Goal: Information Seeking & Learning: Learn about a topic

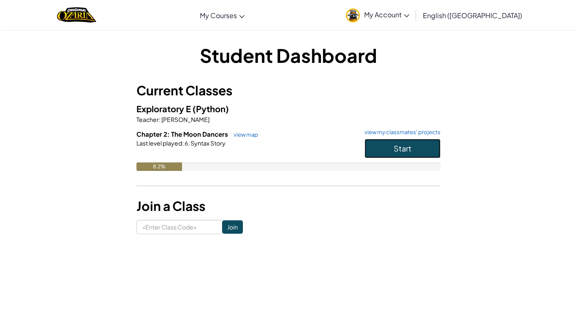
click at [390, 155] on button "Start" at bounding box center [402, 148] width 76 height 19
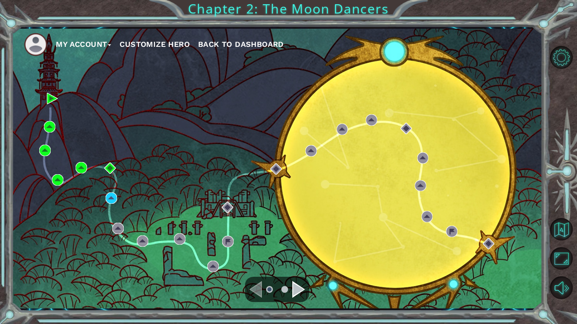
click at [297, 287] on div "Navigate to the next page" at bounding box center [298, 289] width 13 height 17
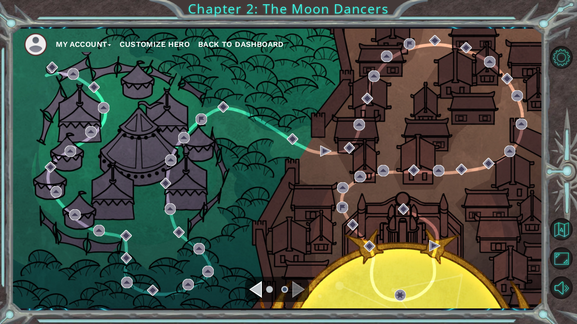
click at [258, 287] on div "Navigate to the previous page" at bounding box center [255, 289] width 13 height 17
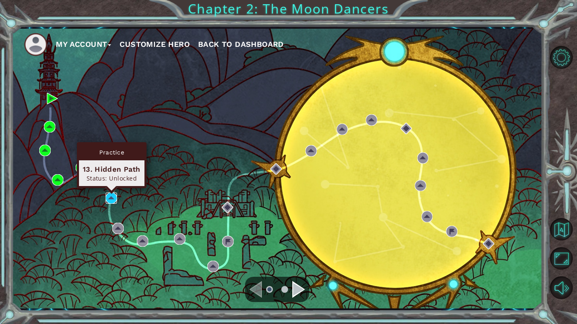
click at [115, 193] on img at bounding box center [111, 198] width 11 height 11
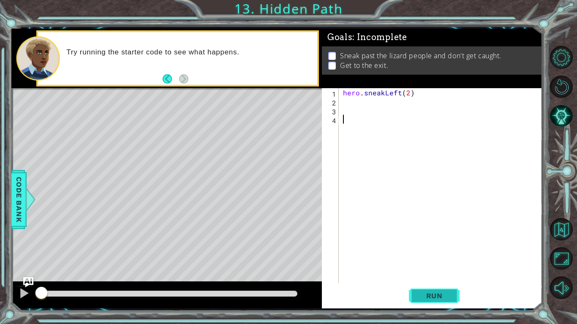
click at [413, 297] on button "Run" at bounding box center [434, 296] width 51 height 22
click at [436, 300] on button "Run" at bounding box center [434, 296] width 51 height 22
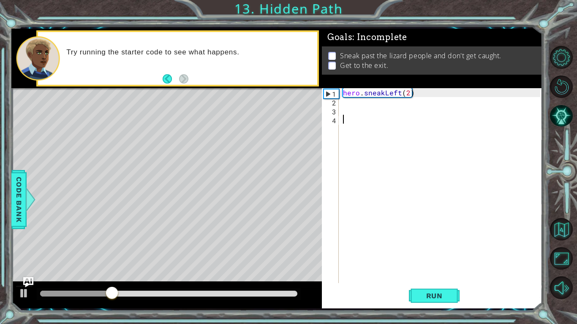
click at [361, 101] on div "hero . sneakLeft ( 2 )" at bounding box center [442, 194] width 203 height 213
click at [286, 296] on div at bounding box center [168, 294] width 257 height 6
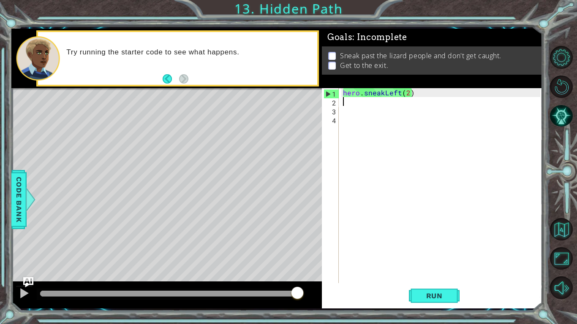
drag, startPoint x: 287, startPoint y: 296, endPoint x: 320, endPoint y: 296, distance: 33.4
click at [320, 296] on div at bounding box center [166, 295] width 310 height 27
click at [356, 101] on div "hero . sneakLeft ( 2 )" at bounding box center [442, 194] width 203 height 213
drag, startPoint x: 341, startPoint y: 94, endPoint x: 428, endPoint y: 94, distance: 86.6
click at [428, 94] on div "hero . sneakLeft ( 2 )" at bounding box center [442, 194] width 203 height 213
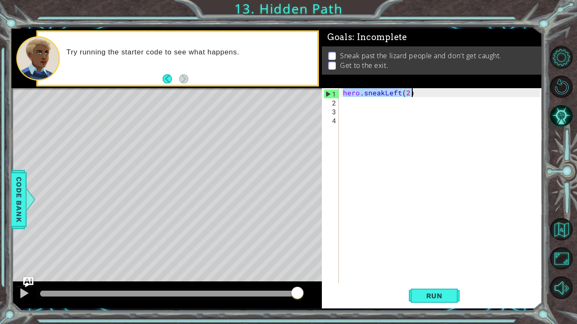
type textarea "hero.sneakLeft(2)"
click at [378, 103] on div "hero . sneakLeft ( 2 )" at bounding box center [442, 194] width 203 height 213
paste textarea "hero.sneakLeft(2)"
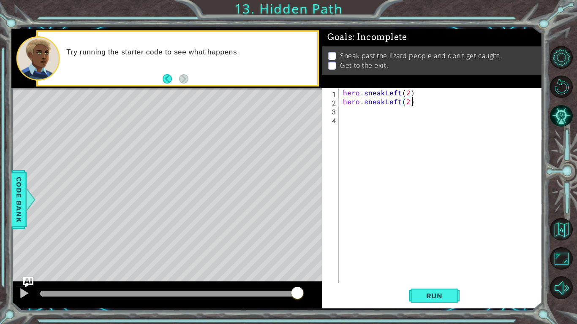
click at [392, 102] on div "hero . sneakLeft ( 2 ) hero . sneakLeft ( 2 )" at bounding box center [442, 194] width 203 height 213
click at [392, 102] on div "hero . sneakLeft ( 2 ) hero . sneakLeft ( 2 )" at bounding box center [440, 185] width 199 height 195
drag, startPoint x: 385, startPoint y: 102, endPoint x: 399, endPoint y: 102, distance: 14.4
click at [399, 102] on div "hero . sneakLeft ( 2 ) hero . sneakLeft ( 2 )" at bounding box center [442, 194] width 203 height 213
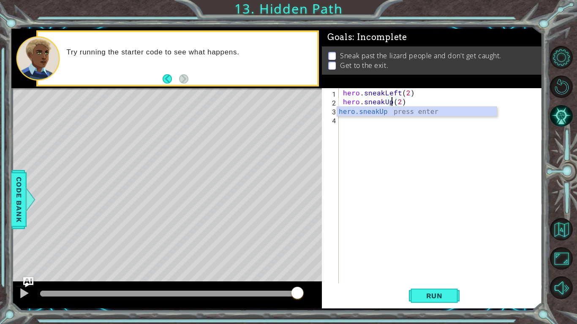
type textarea "hero.sneakUp(2)"
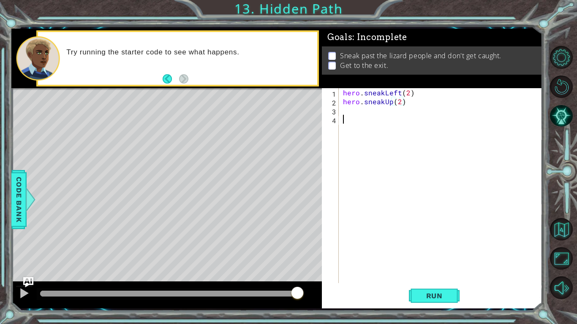
click at [362, 124] on div "hero . sneakLeft ( 2 ) hero . sneakUp ( 2 )" at bounding box center [442, 194] width 203 height 213
click at [352, 109] on div "hero . sneakLeft ( 2 ) hero . sneakUp ( 2 )" at bounding box center [442, 194] width 203 height 213
paste textarea "hero.sneakLeft(2)"
click at [415, 112] on div "hero . sneakLeft ( 2 ) hero . sneakUp ( 2 ) hero . sneakLeft ( 2 )" at bounding box center [442, 194] width 203 height 213
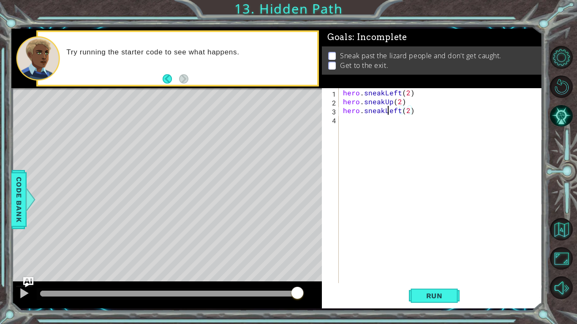
click at [387, 111] on div "hero . sneakLeft ( 2 ) hero . sneakUp ( 2 ) hero . sneakLeft ( 2 )" at bounding box center [442, 194] width 203 height 213
drag, startPoint x: 383, startPoint y: 111, endPoint x: 399, endPoint y: 113, distance: 16.1
click at [399, 113] on div "hero . sneakLeft ( 2 ) hero . sneakUp ( 2 ) hero . sneakLeft ( 2 )" at bounding box center [442, 194] width 203 height 213
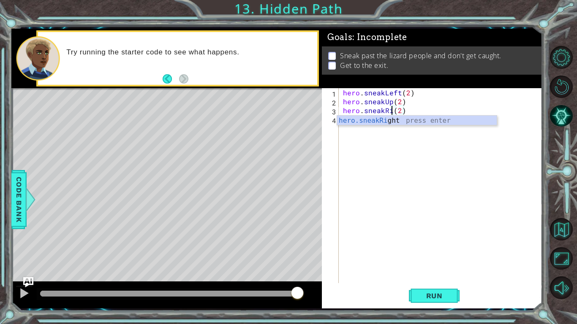
scroll to position [0, 4]
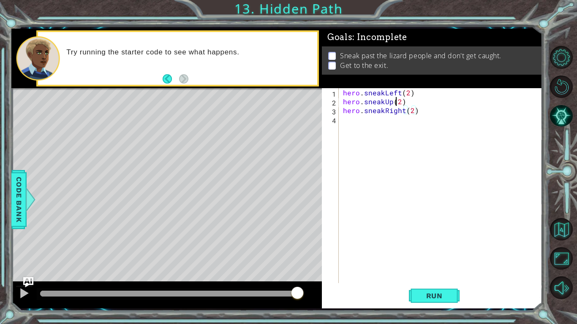
click at [396, 102] on div "hero . sneakLeft ( 2 ) hero . sneakUp ( 2 ) hero . sneakRight ( 2 )" at bounding box center [442, 194] width 203 height 213
click at [399, 102] on div "hero . sneakLeft ( 2 ) hero . sneakUp ( 2 ) hero . sneakRight ( 2 )" at bounding box center [442, 194] width 203 height 213
type textarea "hero.sneakUp(3)"
drag, startPoint x: 406, startPoint y: 101, endPoint x: 344, endPoint y: 102, distance: 61.7
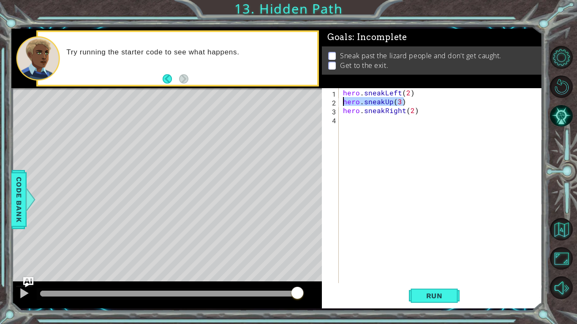
click at [344, 102] on div "hero . sneakLeft ( 2 ) hero . sneakUp ( 3 ) hero . sneakRight ( 2 )" at bounding box center [442, 194] width 203 height 213
click at [402, 121] on div "hero . sneakLeft ( 2 ) hero . sneakUp ( 3 ) hero . sneakRight ( 2 )" at bounding box center [442, 194] width 203 height 213
paste textarea "hero.sneakUp(3)"
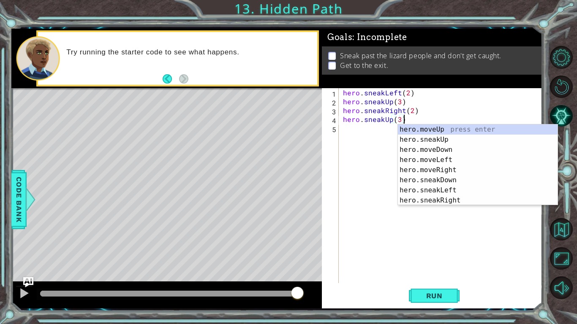
click at [399, 118] on div "hero . sneakLeft ( 2 ) hero . sneakUp ( 3 ) hero . sneakRight ( 2 ) hero . snea…" at bounding box center [442, 194] width 203 height 213
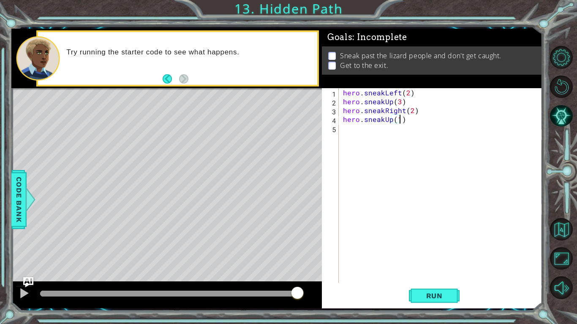
scroll to position [0, 3]
type textarea "hero.sneakUp(1)"
click at [421, 296] on span "Run" at bounding box center [434, 296] width 33 height 8
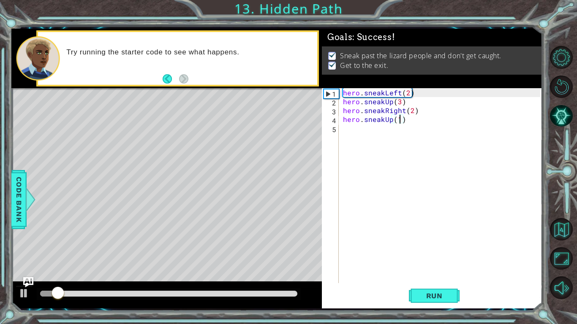
click at [171, 291] on div at bounding box center [168, 294] width 257 height 6
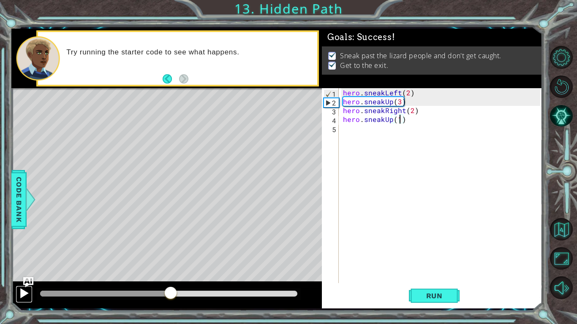
click at [25, 290] on div at bounding box center [24, 293] width 11 height 11
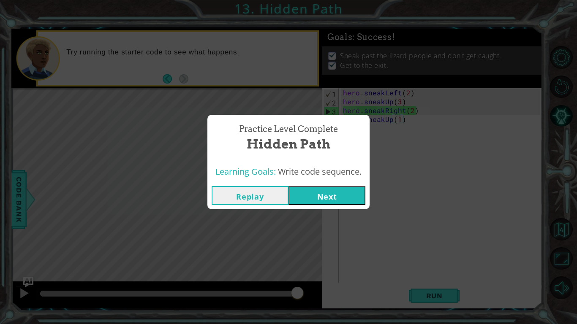
click at [339, 197] on button "Next" at bounding box center [326, 195] width 77 height 19
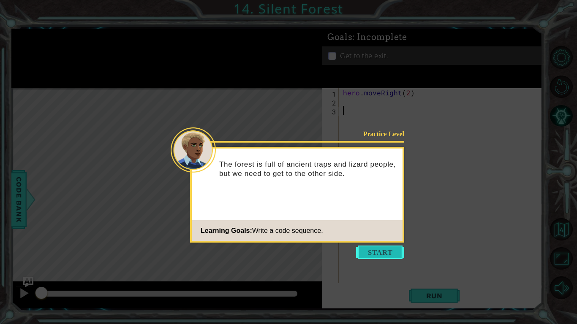
click at [372, 252] on button "Start" at bounding box center [380, 253] width 48 height 14
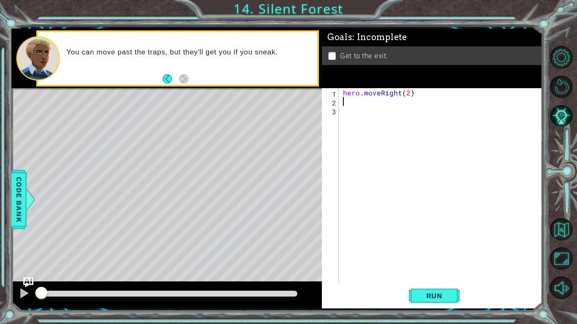
click at [362, 104] on div "hero . moveRight ( 2 )" at bounding box center [442, 194] width 203 height 213
click at [352, 104] on div "hero . moveRight ( 2 )" at bounding box center [442, 194] width 203 height 213
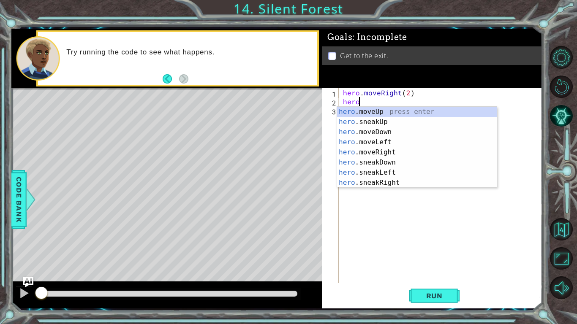
scroll to position [0, 0]
click at [359, 120] on div "hero .moveUp press enter hero .sneakUp press enter hero .moveDown press enter h…" at bounding box center [417, 157] width 160 height 101
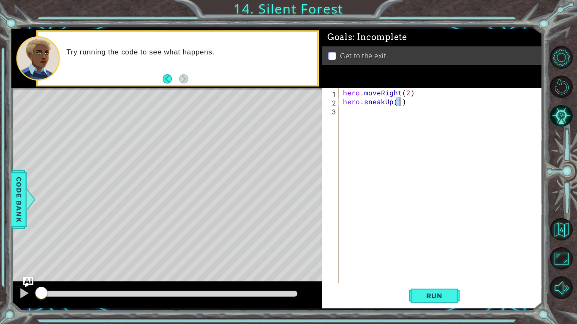
click at [390, 102] on div "hero . moveRight ( 2 ) hero . sneakUp ( 1 )" at bounding box center [442, 194] width 203 height 213
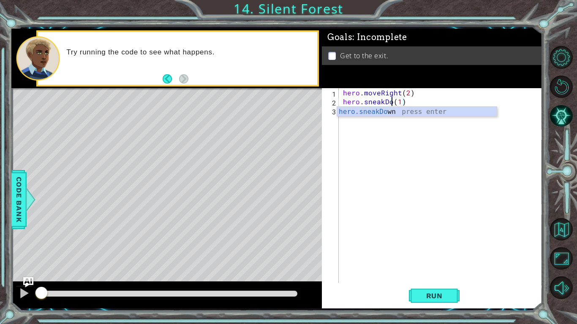
type textarea "hero.sneakDown(1)"
click at [360, 130] on div "hero . moveRight ( 2 ) hero . sneakDown ( 1 )" at bounding box center [442, 194] width 203 height 213
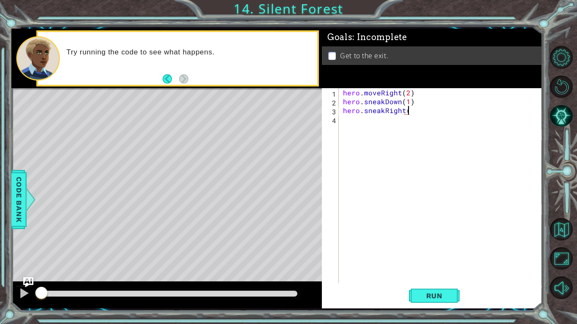
scroll to position [0, 4]
type textarea "hero.sneakRight(2)"
click at [353, 120] on div "hero . moveRight ( 2 ) hero . sneakDown ( 1 ) hero . sneakRight ( 2 )" at bounding box center [442, 194] width 203 height 213
type textarea "hero.sneakUp(1)"
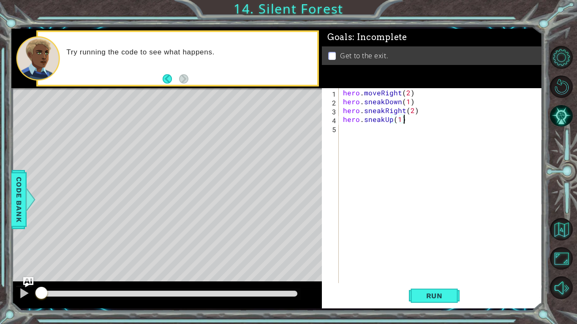
scroll to position [0, 3]
click at [347, 130] on div "hero . moveRight ( 2 ) hero . sneakDown ( 1 ) hero . sneakRight ( 2 ) hero . sn…" at bounding box center [442, 194] width 203 height 213
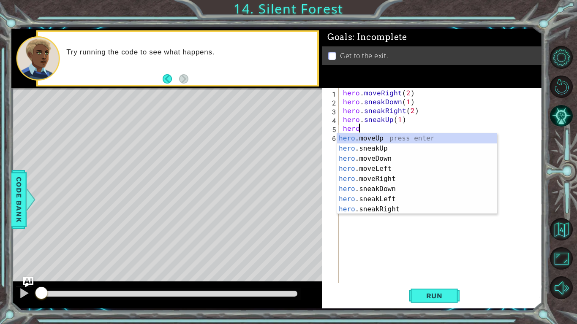
scroll to position [0, 0]
click at [369, 181] on div "hero .moveUp press enter hero .sneakUp press enter hero .moveDown press enter h…" at bounding box center [417, 183] width 160 height 101
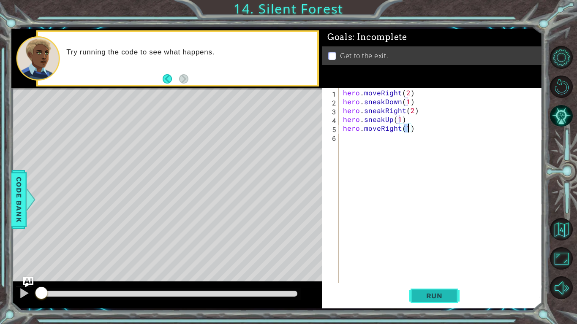
type textarea "hero.moveRight(1)"
click at [435, 291] on button "Run" at bounding box center [434, 296] width 51 height 22
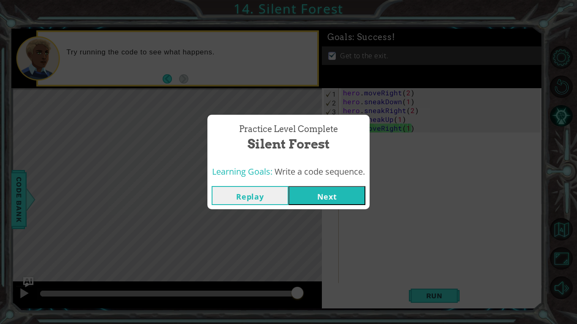
click at [334, 198] on button "Next" at bounding box center [326, 195] width 77 height 19
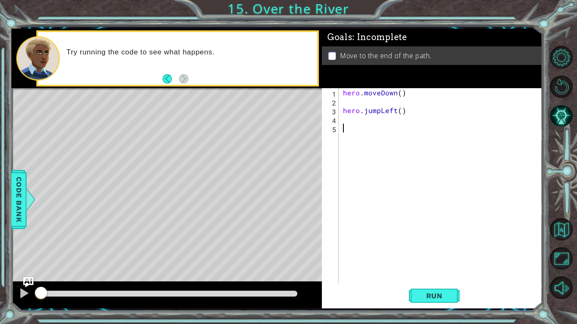
click at [344, 108] on div "hero . moveDown ( ) hero . jumpLeft ( )" at bounding box center [442, 194] width 203 height 213
type textarea "hero.jumpLeft()"
click at [342, 104] on div "hero . moveDown ( ) hero . jumpLeft ( )" at bounding box center [442, 194] width 203 height 213
type textarea "hero.moveDown()"
click at [355, 108] on div "hero . moveDown ( ) hero . jumpLeft ( )" at bounding box center [442, 194] width 203 height 213
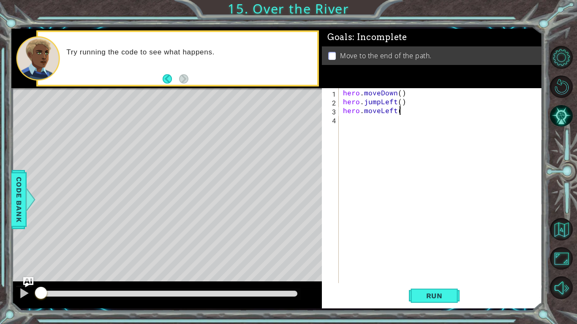
scroll to position [0, 3]
type textarea "hero.moveLeft()"
click at [352, 117] on div "hero . moveDown ( ) hero . jumpLeft ( ) hero . moveLeft ( )" at bounding box center [442, 194] width 203 height 213
type textarea "hero.jumpDown()"
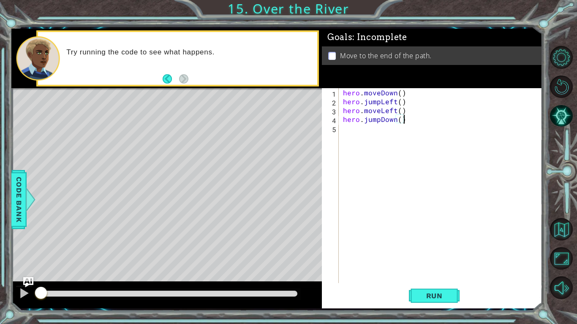
scroll to position [0, 3]
click at [354, 131] on div "hero . moveDown ( ) hero . jumpLeft ( ) hero . moveLeft ( ) hero . jumpDown ( )" at bounding box center [442, 194] width 203 height 213
type textarea "hero.jumpRight()"
click at [349, 138] on div "hero . moveDown ( ) hero . jumpLeft ( ) hero . moveLeft ( ) hero . jumpDown ( )…" at bounding box center [442, 194] width 203 height 213
type textarea "hero.moveRight()"
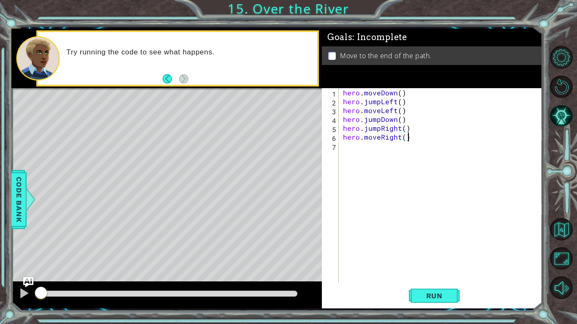
click at [339, 149] on div "hero.moveRight() 1 2 3 4 5 6 7 hero . moveDown ( ) hero . jumpLeft ( ) hero . m…" at bounding box center [431, 185] width 218 height 195
click at [341, 149] on div "hero . moveDown ( ) hero . jumpLeft ( ) hero . moveLeft ( ) hero . jumpDown ( )…" at bounding box center [442, 194] width 203 height 213
click at [358, 150] on div "hero . moveDown ( ) hero . jumpLeft ( ) hero . moveLeft ( ) hero . jumpDown ( )…" at bounding box center [442, 194] width 203 height 213
type textarea "d"
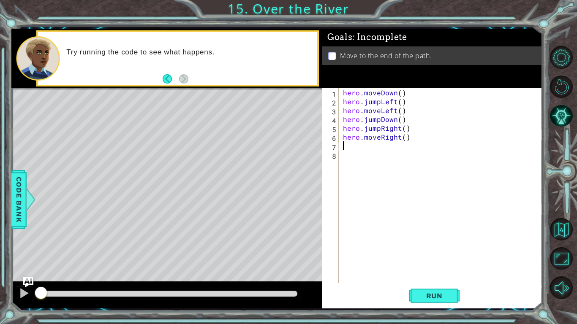
type textarea "hero.moveRight()"
click at [419, 301] on button "Run" at bounding box center [434, 296] width 51 height 22
click at [428, 297] on span "Run" at bounding box center [434, 296] width 33 height 8
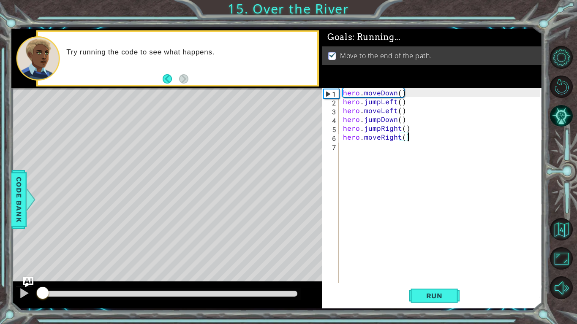
click at [250, 293] on div at bounding box center [168, 294] width 257 height 6
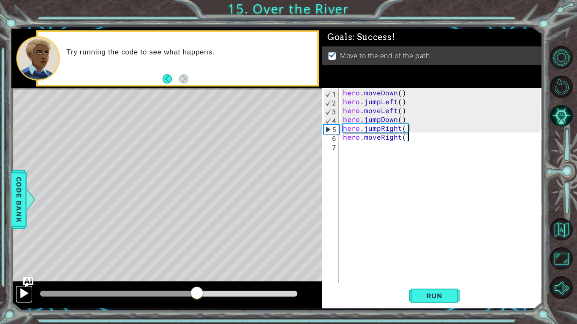
click at [24, 296] on div at bounding box center [24, 293] width 11 height 11
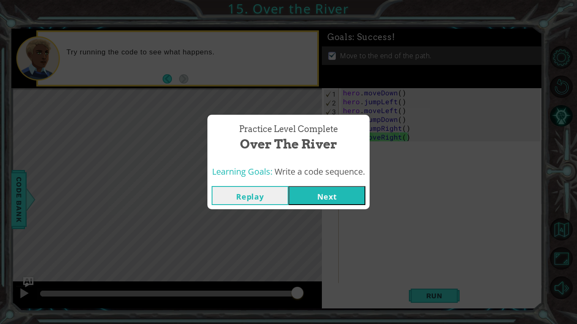
click at [307, 195] on button "Next" at bounding box center [326, 195] width 77 height 19
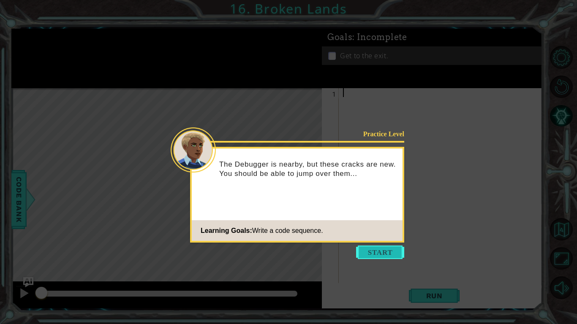
click at [388, 250] on button "Start" at bounding box center [380, 253] width 48 height 14
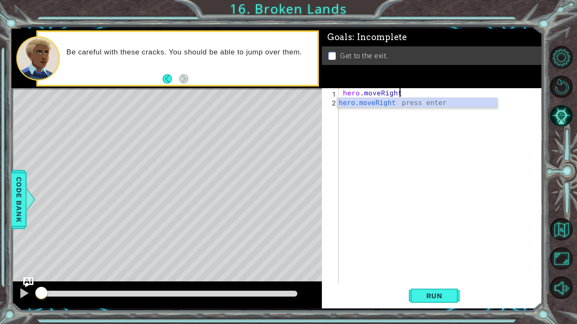
scroll to position [0, 3]
type textarea "hero.moveRight()"
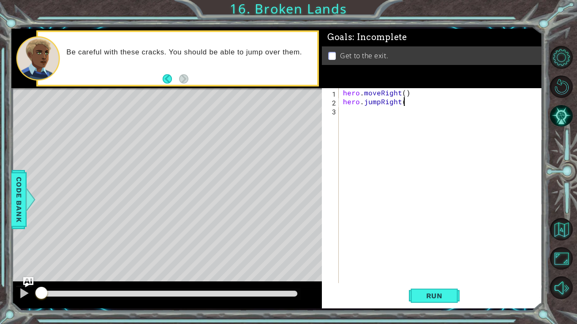
type textarea "hero.jumpRight()"
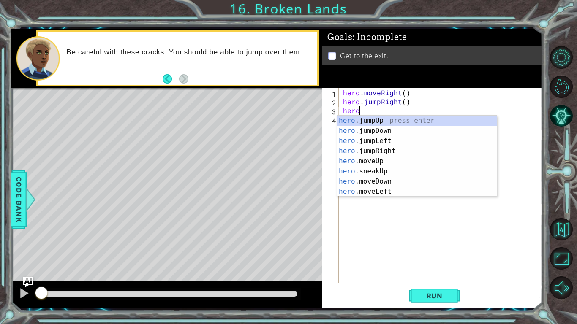
scroll to position [0, 1]
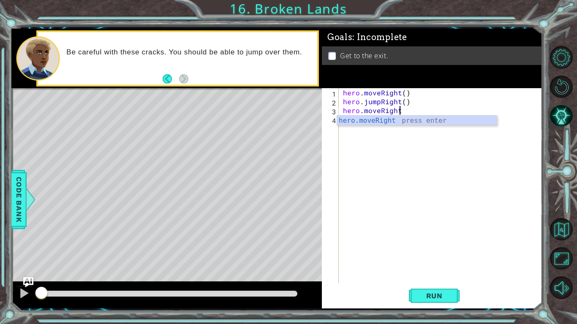
type textarea "hero.moveRight()"
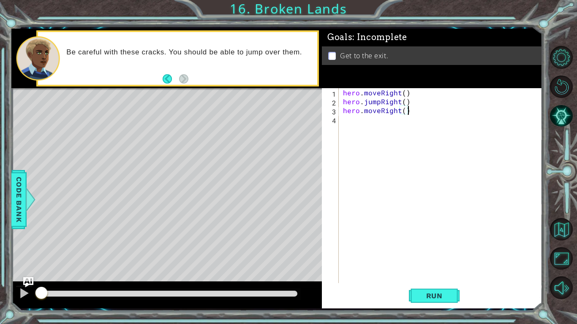
click at [374, 122] on div "hero . moveRight ( ) hero . jumpRight ( ) hero . moveRight ( )" at bounding box center [442, 194] width 203 height 213
type textarea "hero.jumpUp()"
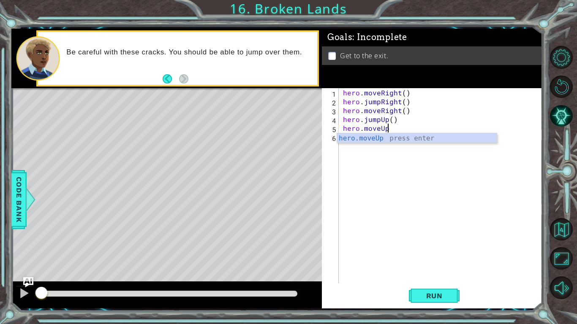
type textarea "hero.moveUp()"
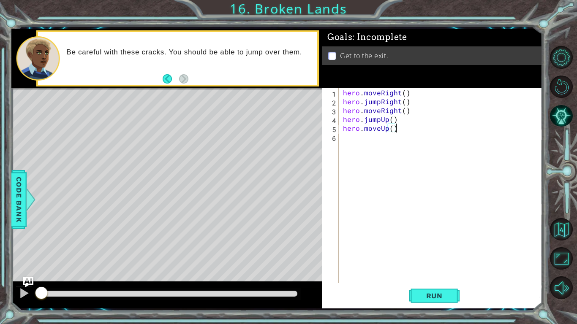
scroll to position [0, 0]
type textarea "hero.moveUp()"
click at [430, 293] on span "Run" at bounding box center [434, 296] width 33 height 8
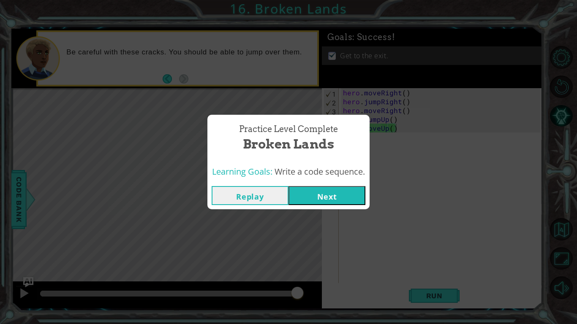
click at [325, 192] on button "Next" at bounding box center [326, 195] width 77 height 19
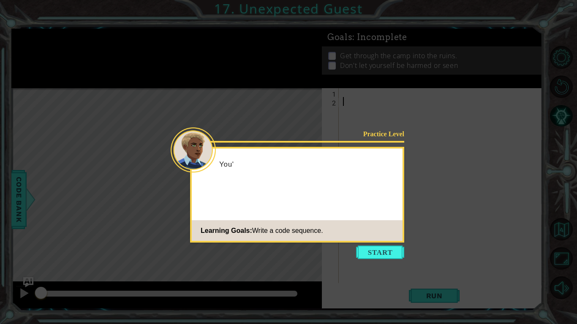
click at [392, 185] on div "You'" at bounding box center [297, 168] width 211 height 33
click at [376, 258] on button "Start" at bounding box center [380, 253] width 48 height 14
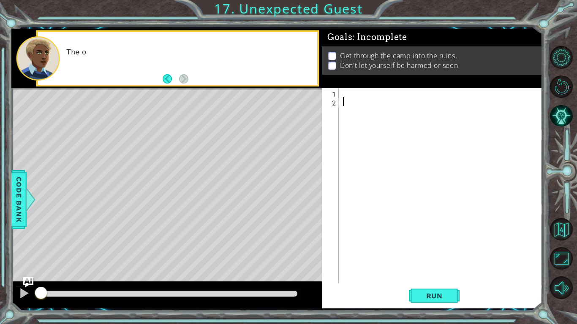
click at [373, 253] on div at bounding box center [442, 194] width 203 height 213
click at [375, 253] on div at bounding box center [442, 194] width 203 height 213
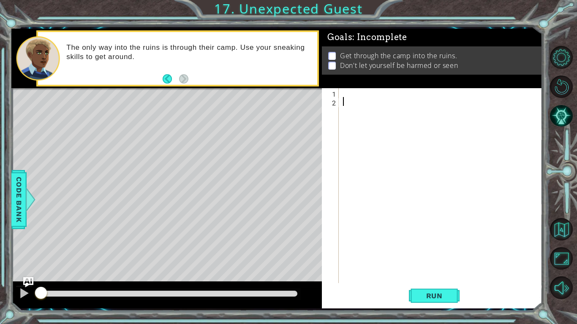
click at [342, 95] on div at bounding box center [442, 194] width 203 height 213
type textarea "hero.moveUp()"
click at [342, 105] on div "hero . moveUp ( )" at bounding box center [442, 194] width 203 height 213
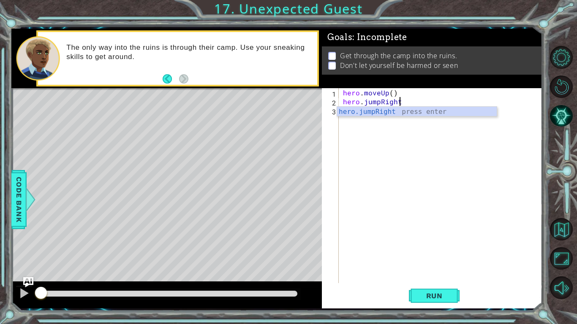
scroll to position [0, 3]
type textarea "hero.jumpRight()"
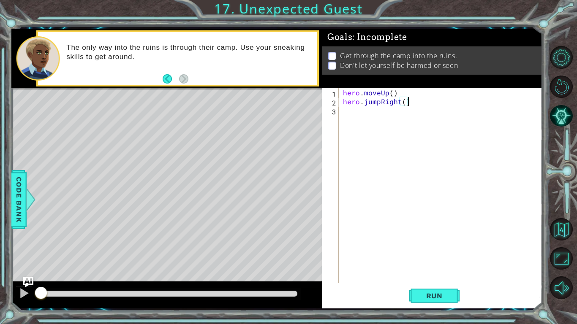
click at [355, 117] on div "hero . moveUp ( ) hero . jumpRight ( )" at bounding box center [442, 194] width 203 height 213
type textarea "hero.jumpDown()"
type textarea "hero.sneakRight()"
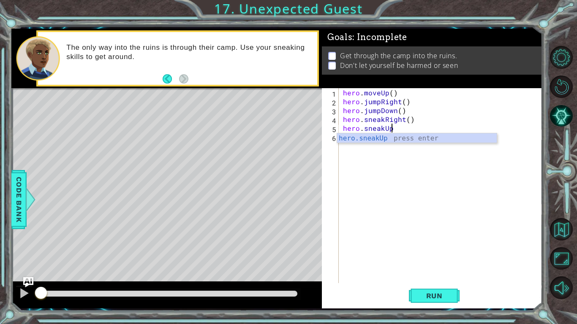
scroll to position [0, 3]
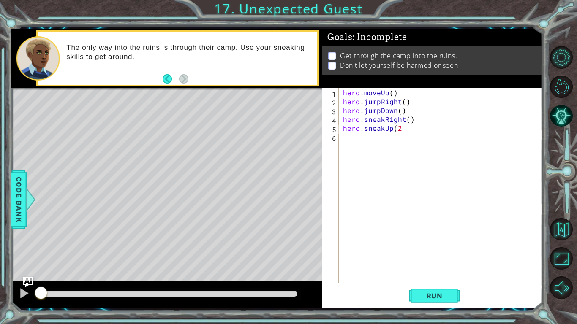
type textarea "hero.sneakUp(2)"
click at [359, 140] on div "hero . moveUp ( ) hero . jumpRight ( ) hero . jumpDown ( ) hero . sneakRight ( …" at bounding box center [442, 194] width 203 height 213
type textarea "hero.sneakRight(2)"
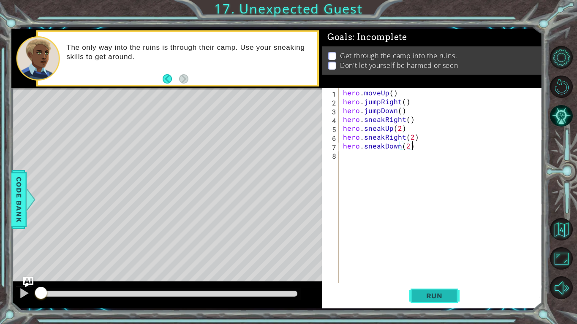
type textarea "hero.sneakDown(2)"
click at [426, 297] on span "Run" at bounding box center [434, 296] width 33 height 8
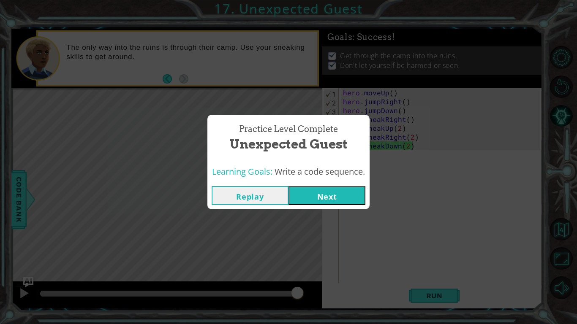
click at [309, 192] on button "Next" at bounding box center [326, 195] width 77 height 19
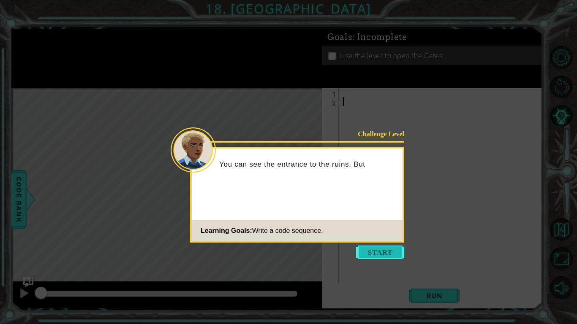
click at [387, 248] on button "Start" at bounding box center [380, 253] width 48 height 14
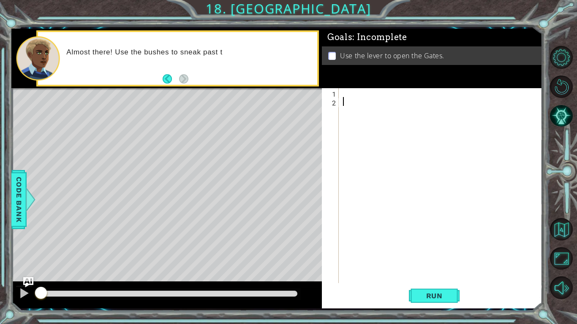
click at [380, 255] on div at bounding box center [442, 194] width 203 height 213
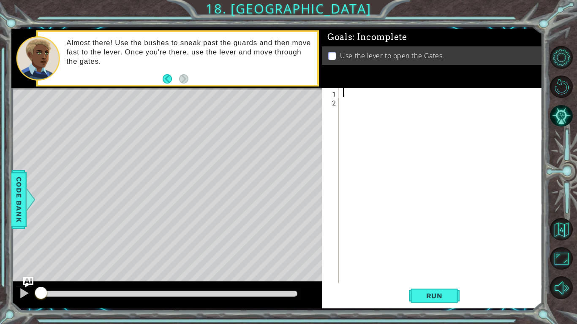
click at [348, 97] on div at bounding box center [442, 194] width 203 height 213
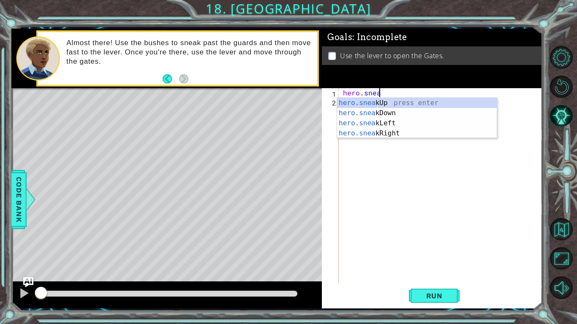
scroll to position [0, 2]
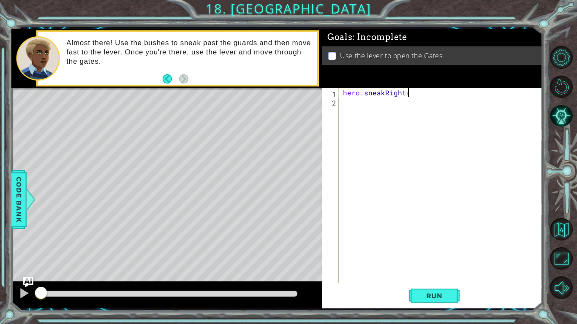
type textarea "hero.sneakRight()"
click at [360, 105] on div "hero . sneakRight ( )" at bounding box center [442, 194] width 203 height 213
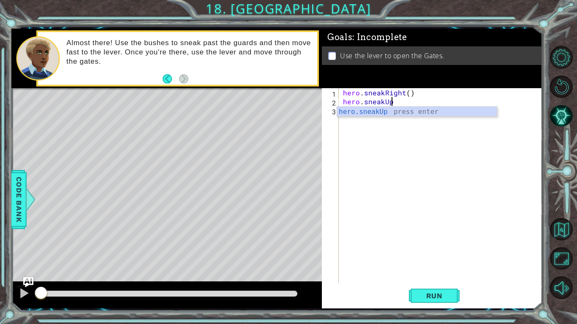
scroll to position [0, 3]
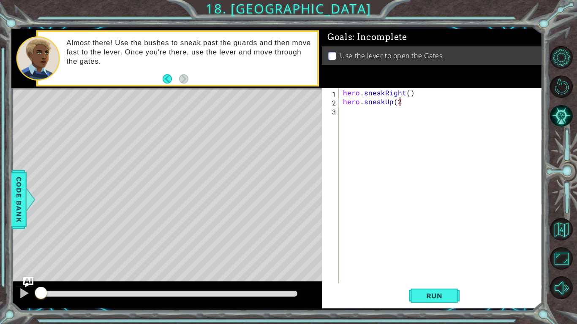
type textarea "hero.sneakUp(2)"
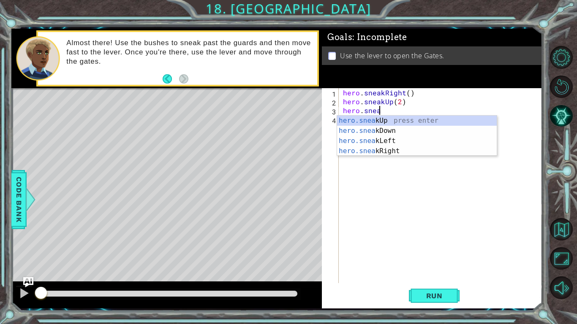
scroll to position [0, 2]
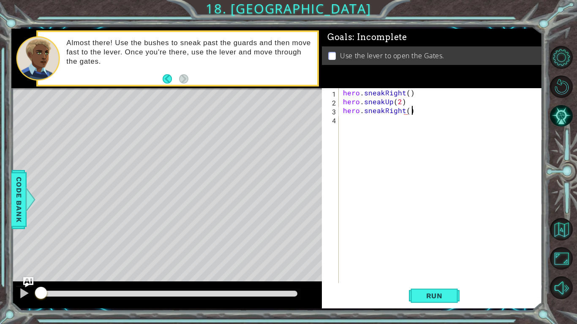
type textarea "hero.sneakRight()"
click at [345, 136] on div "hero . sneakRight ( ) hero . sneakUp ( 2 ) hero . sneakRight ( )" at bounding box center [442, 194] width 203 height 213
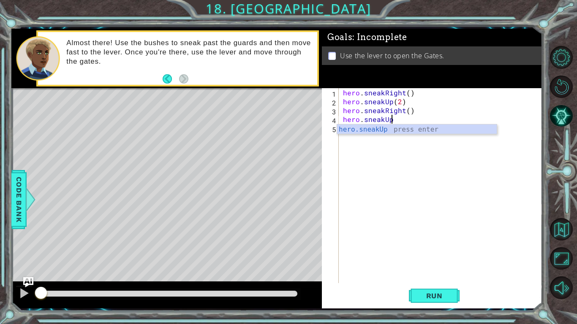
type textarea "hero.sneakUp()"
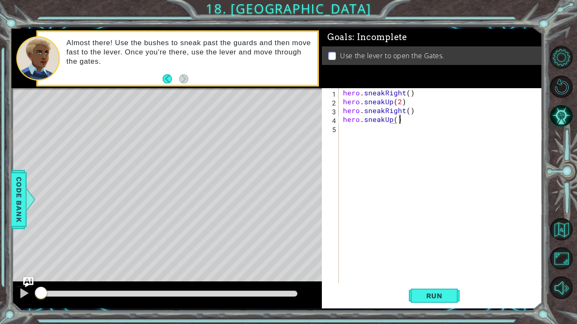
scroll to position [0, 3]
click at [362, 133] on div "hero . sneakRight ( ) hero . sneakUp ( 2 ) hero . sneakRight ( ) hero . sneakUp…" at bounding box center [442, 194] width 203 height 213
type textarea "hero.moveRight(2)"
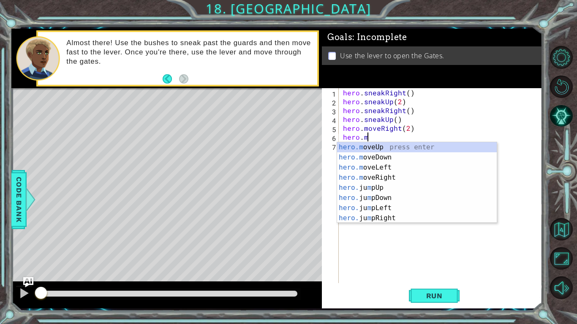
scroll to position [0, 1]
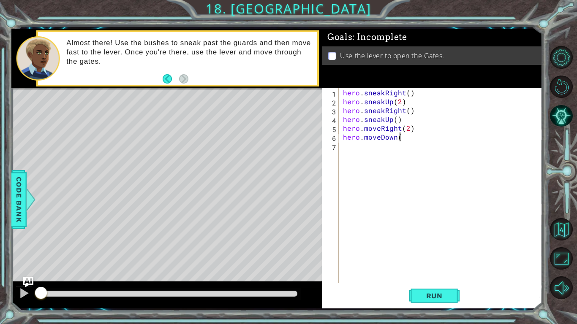
type textarea "hero.moveDown()"
type textarea "hero.jumpDown()"
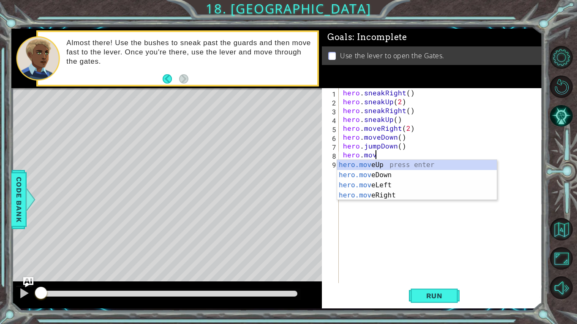
scroll to position [0, 2]
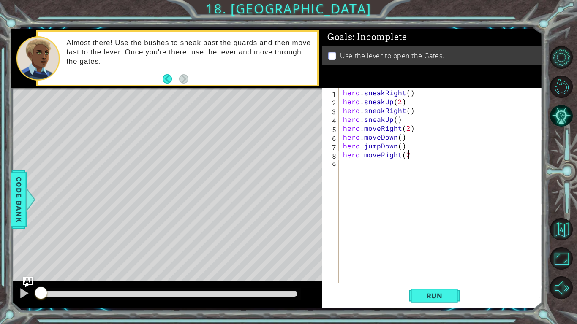
type textarea "hero.moveRight(2)"
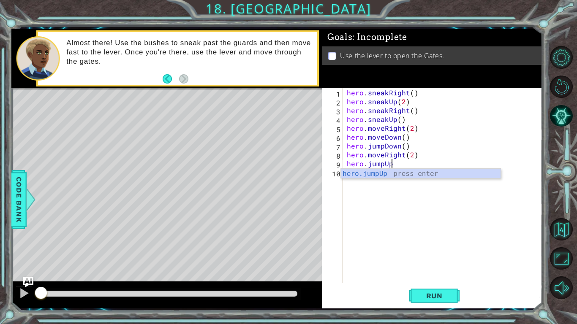
scroll to position [0, 3]
type textarea "hero.jumpUp()"
type textarea "hero.moveUp()"
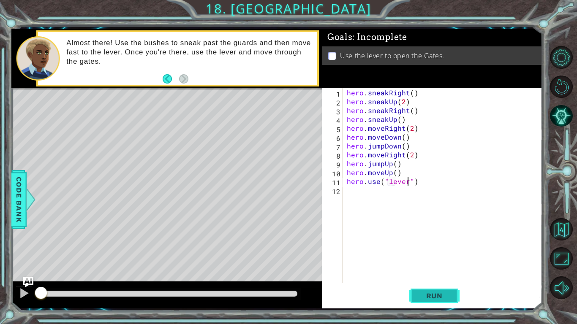
type textarea "hero.use("lever")"
click at [432, 299] on span "Run" at bounding box center [434, 296] width 33 height 8
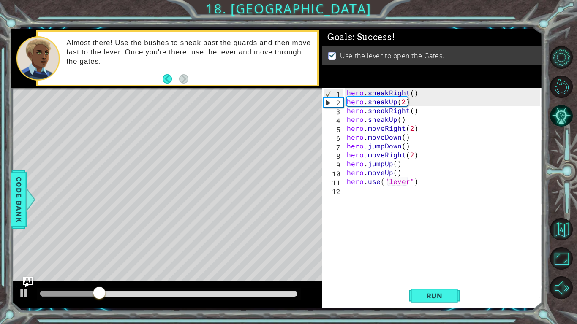
click at [266, 290] on div at bounding box center [169, 294] width 264 height 12
click at [266, 291] on div at bounding box center [168, 294] width 257 height 6
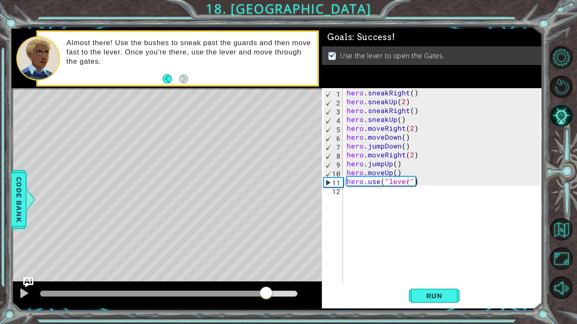
click at [210, 288] on div at bounding box center [166, 295] width 310 height 27
click at [207, 291] on div at bounding box center [153, 294] width 226 height 6
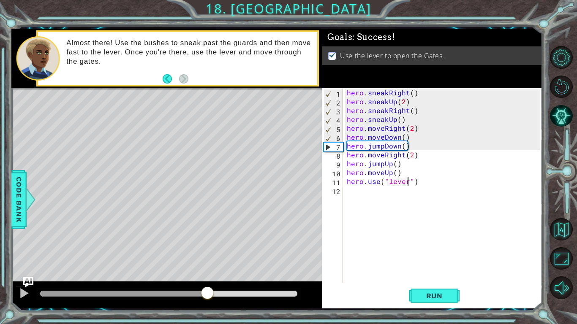
click at [161, 288] on div at bounding box center [169, 294] width 264 height 12
click at [159, 293] on div at bounding box center [123, 294] width 167 height 6
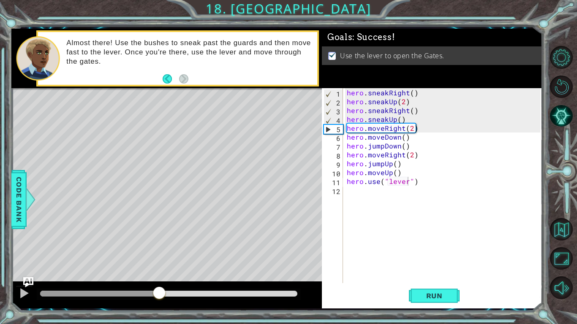
click at [116, 290] on div at bounding box center [169, 294] width 264 height 12
click at [115, 293] on div at bounding box center [99, 294] width 119 height 6
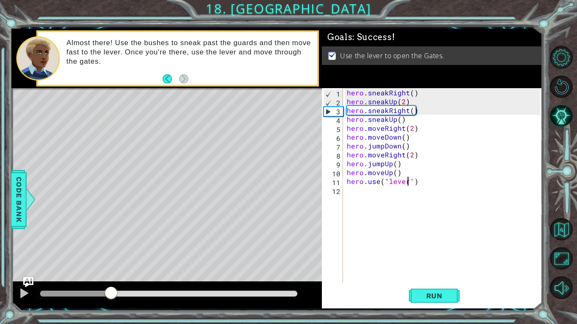
drag, startPoint x: 115, startPoint y: 293, endPoint x: 98, endPoint y: 291, distance: 17.4
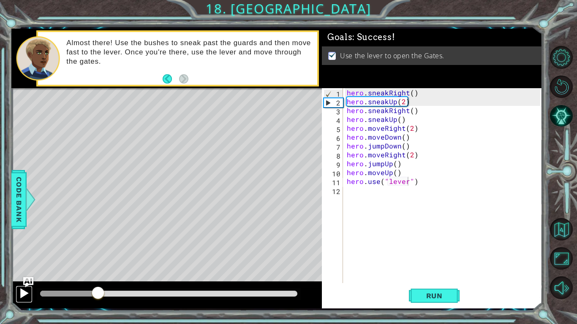
click at [25, 289] on div at bounding box center [24, 293] width 11 height 11
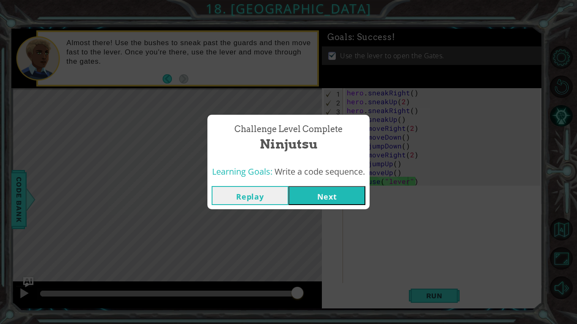
click at [352, 196] on button "Next" at bounding box center [326, 195] width 77 height 19
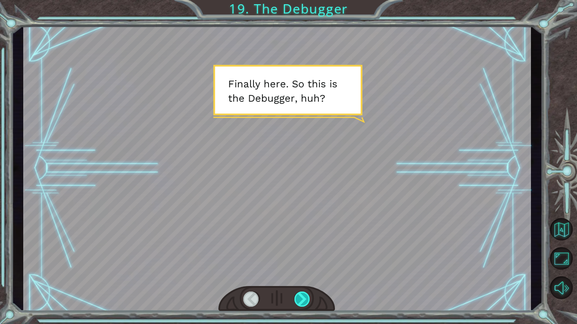
click at [303, 296] on div at bounding box center [302, 299] width 16 height 15
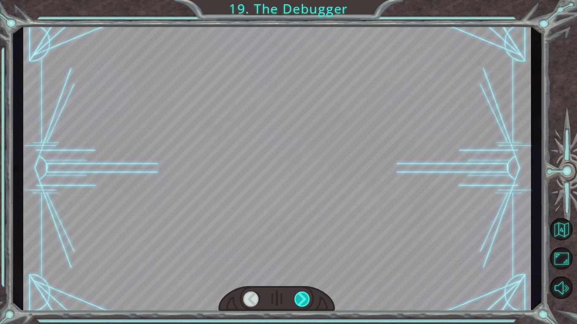
click at [303, 296] on div at bounding box center [302, 299] width 16 height 15
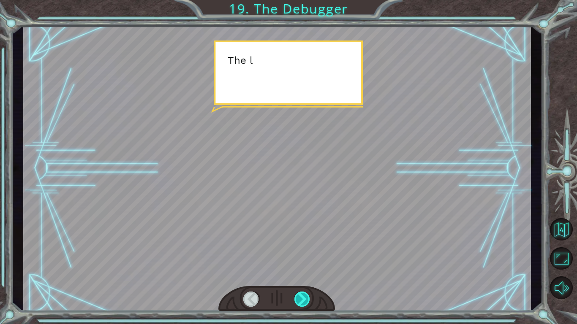
click at [303, 296] on div at bounding box center [302, 299] width 16 height 15
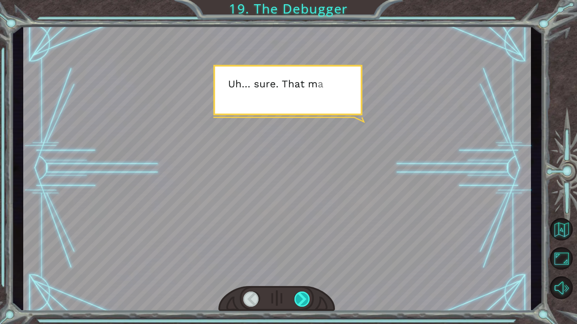
click at [303, 296] on div at bounding box center [302, 299] width 16 height 15
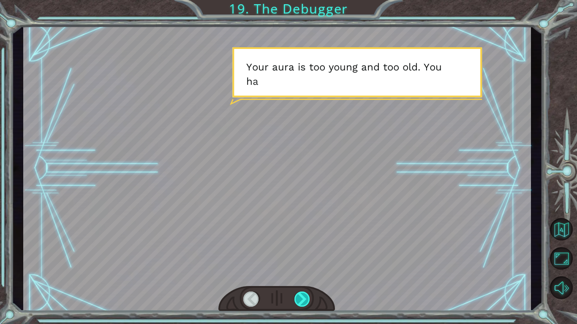
click at [303, 296] on div at bounding box center [302, 299] width 16 height 15
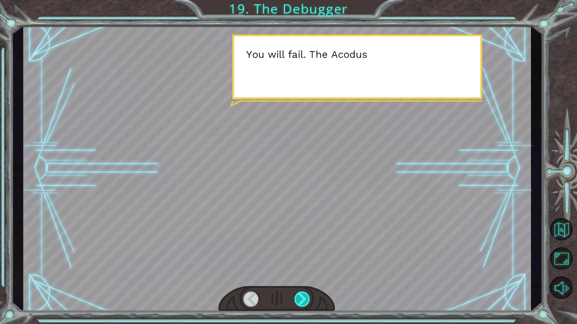
click at [303, 296] on div at bounding box center [302, 299] width 16 height 15
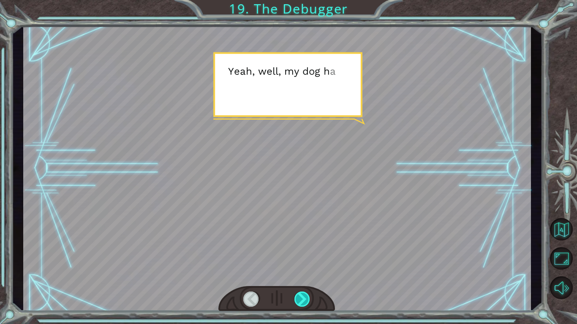
click at [303, 296] on div at bounding box center [302, 299] width 16 height 15
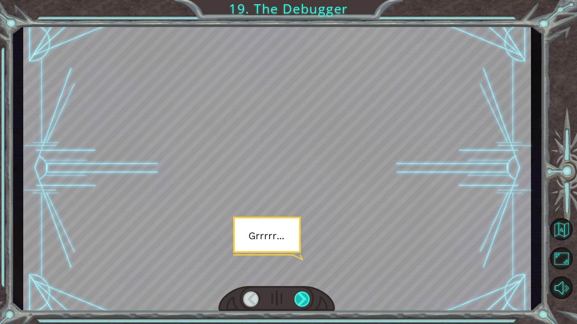
click at [303, 296] on div at bounding box center [302, 299] width 16 height 15
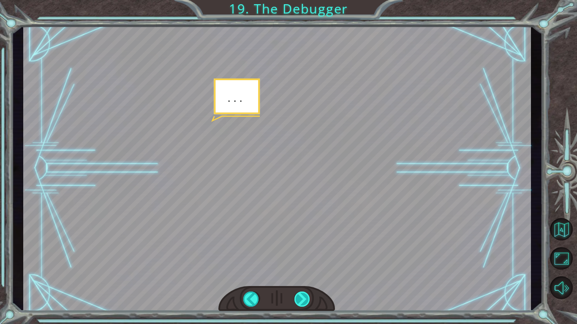
click at [303, 296] on div at bounding box center [302, 299] width 16 height 15
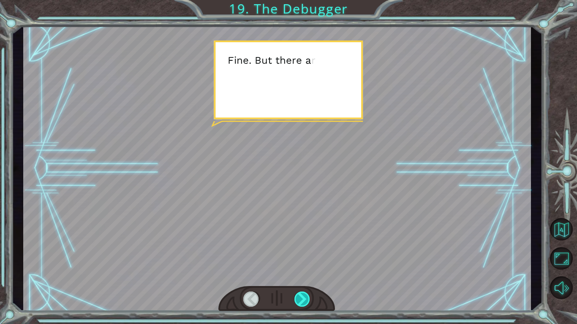
click at [303, 296] on div at bounding box center [302, 299] width 16 height 15
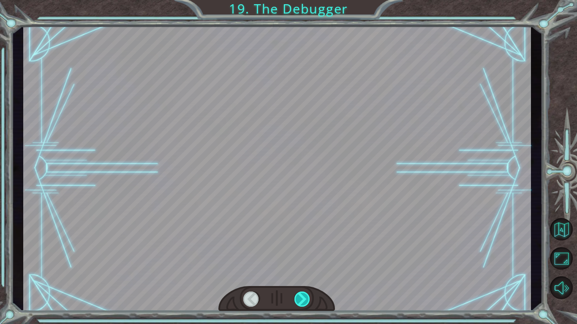
click at [303, 296] on div at bounding box center [302, 299] width 16 height 15
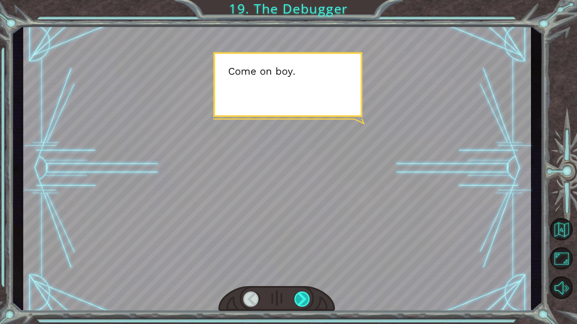
click at [303, 296] on div at bounding box center [302, 299] width 16 height 15
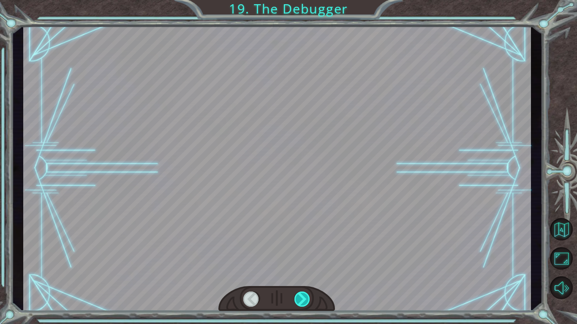
click at [303, 296] on div at bounding box center [302, 299] width 16 height 15
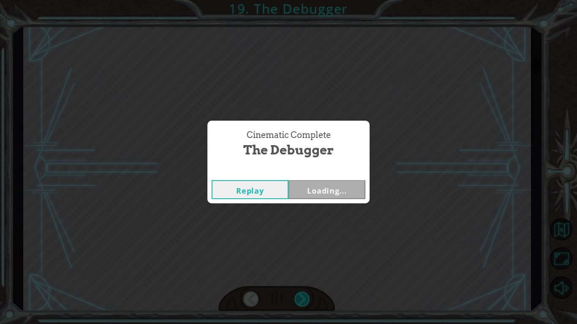
click at [303, 296] on div "Cinematic Complete The Debugger Replay Loading..." at bounding box center [288, 162] width 577 height 324
click at [309, 170] on button "Back to Dashboard" at bounding box center [320, 169] width 61 height 14
